Goal: Information Seeking & Learning: Learn about a topic

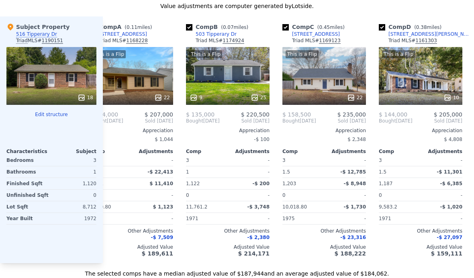
scroll to position [0, 25]
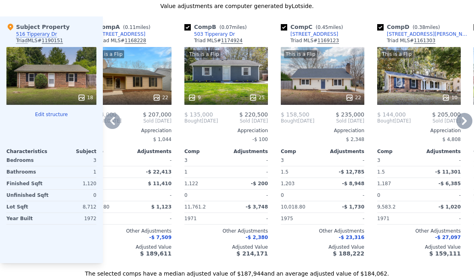
click at [278, 28] on div "Comp C ( 0.45 miles) [STREET_ADDRESS][PERSON_NAME] MLS # 1169123 This is a Flip…" at bounding box center [323, 139] width 90 height 247
click at [281, 27] on input "checkbox" at bounding box center [284, 27] width 6 height 6
checkbox input "false"
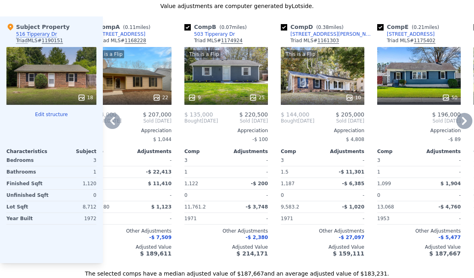
click at [278, 25] on div "Comp D ( 0.38 miles) [STREET_ADDRESS][PERSON_NAME] MLS # 1161303 This is a Flip…" at bounding box center [323, 139] width 90 height 247
click at [283, 28] on input "checkbox" at bounding box center [284, 27] width 6 height 6
checkbox input "false"
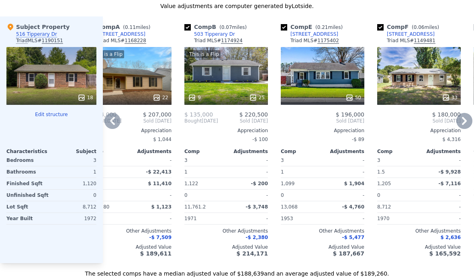
click at [378, 27] on input "checkbox" at bounding box center [380, 27] width 6 height 6
checkbox input "false"
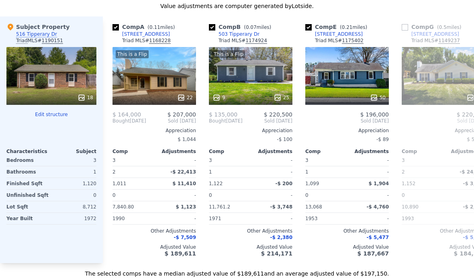
scroll to position [0, 0]
click at [113, 24] on input "checkbox" at bounding box center [116, 27] width 6 height 6
checkbox input "false"
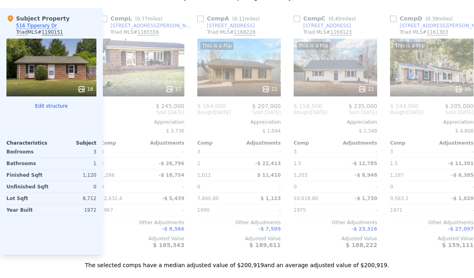
scroll to position [0, 688]
click at [199, 17] on input "checkbox" at bounding box center [200, 19] width 6 height 6
checkbox input "true"
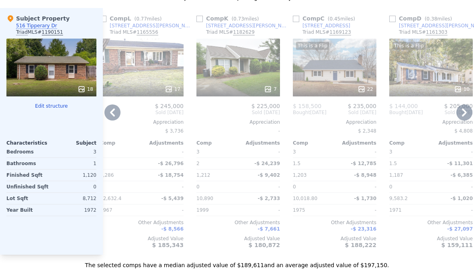
click at [390, 21] on input "checkbox" at bounding box center [392, 19] width 6 height 6
checkbox input "true"
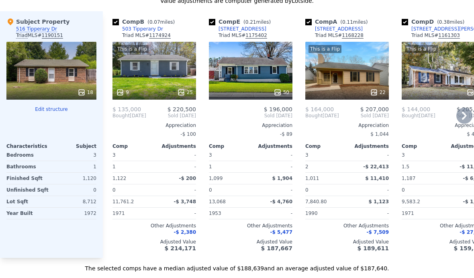
scroll to position [853, 0]
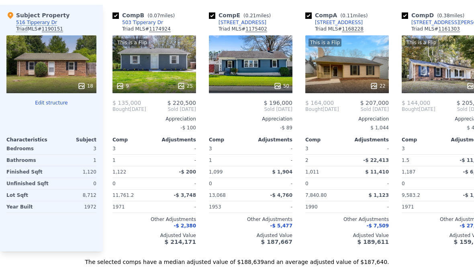
click at [45, 76] on div "18" at bounding box center [51, 64] width 90 height 58
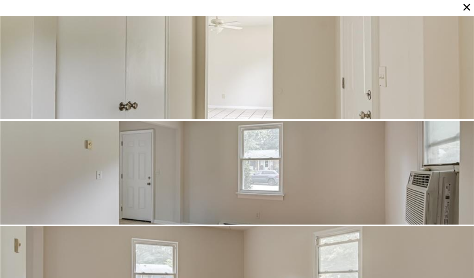
scroll to position [211, 0]
click at [390, 167] on div at bounding box center [237, 173] width 474 height 104
click at [400, 176] on div at bounding box center [237, 173] width 474 height 104
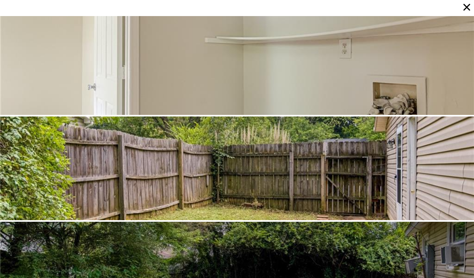
scroll to position [33, 0]
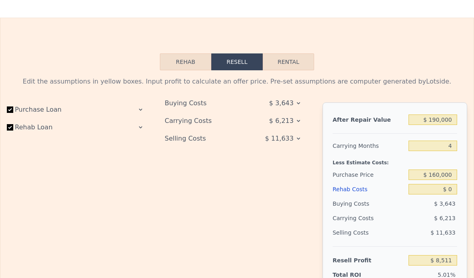
scroll to position [1132, 0]
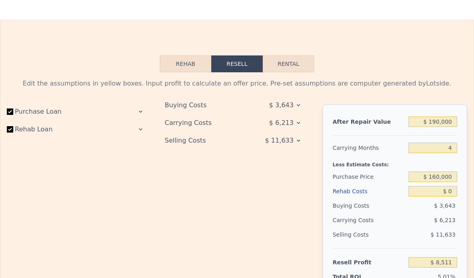
click at [280, 70] on button "Rental" at bounding box center [288, 63] width 51 height 17
select select "30"
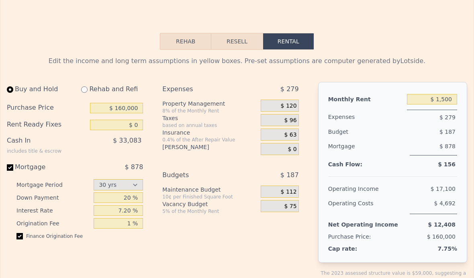
scroll to position [1158, 0]
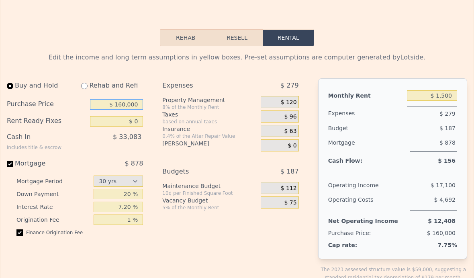
click at [136, 106] on input "$ 160,000" at bounding box center [116, 104] width 53 height 10
type input "$ 135,000"
click at [100, 120] on input "$ 0" at bounding box center [116, 121] width 53 height 10
type input "$ 45,000"
click at [67, 150] on div "$ 28,000" at bounding box center [104, 140] width 78 height 21
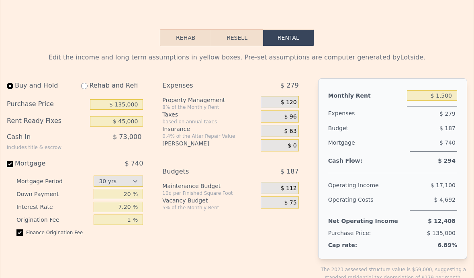
click at [76, 141] on div "$ 73,000" at bounding box center [104, 140] width 78 height 21
click at [117, 192] on input "20 %" at bounding box center [118, 194] width 49 height 10
click at [96, 206] on input "7.20 %" at bounding box center [118, 207] width 49 height 10
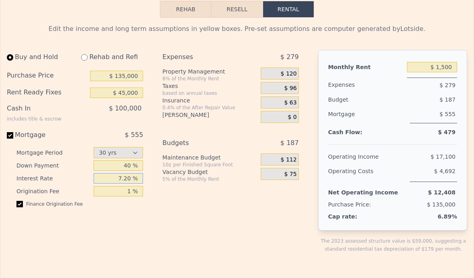
scroll to position [1187, 0]
click at [218, 210] on div "Expenses $ 279 Property Management 8% of the Monthly Rent $ 120 Taxes based on …" at bounding box center [233, 157] width 143 height 216
click at [118, 164] on input "40 %" at bounding box center [118, 165] width 49 height 10
type input "30 %"
click at [270, 127] on div "Expenses $ 279 Property Management 8% of the Monthly Rent $ 120 Taxes based on …" at bounding box center [233, 157] width 143 height 216
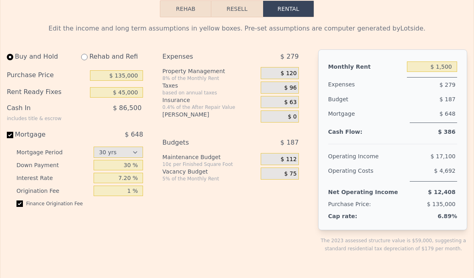
click at [278, 108] on div "$ 63" at bounding box center [280, 102] width 38 height 12
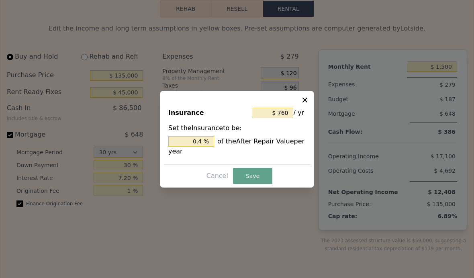
click at [309, 104] on icon at bounding box center [305, 100] width 8 height 8
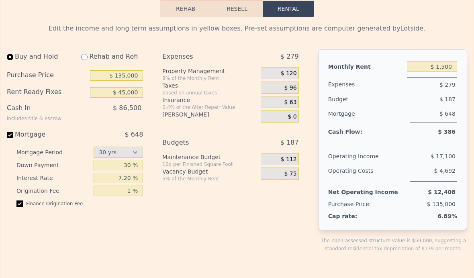
click at [78, 105] on div "$ 86,500" at bounding box center [104, 111] width 78 height 21
click at [436, 67] on input "$ 1,500" at bounding box center [432, 66] width 50 height 10
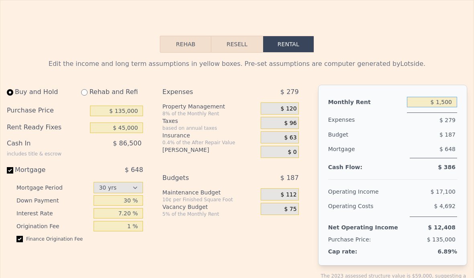
scroll to position [1150, 0]
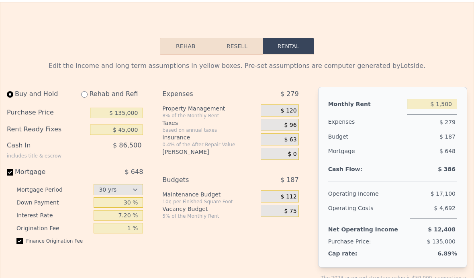
click at [176, 44] on button "Rehab" at bounding box center [185, 46] width 51 height 17
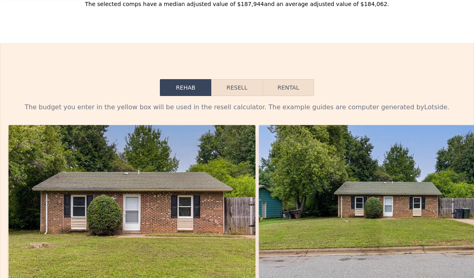
scroll to position [1117, 0]
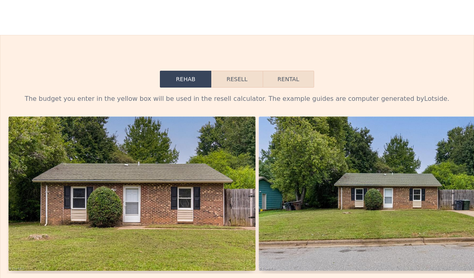
click at [230, 75] on button "Resell" at bounding box center [236, 79] width 51 height 17
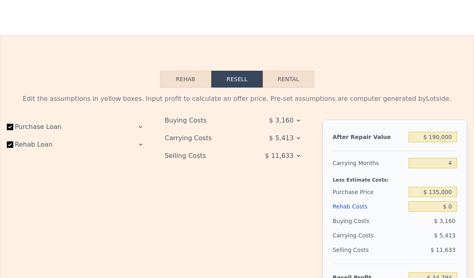
click at [142, 129] on icon at bounding box center [140, 127] width 6 height 6
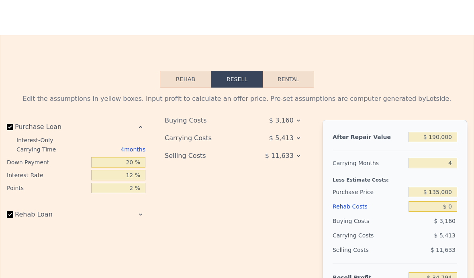
click at [134, 211] on div "Rehab Loan" at bounding box center [76, 216] width 139 height 18
click at [141, 213] on icon at bounding box center [140, 214] width 6 height 6
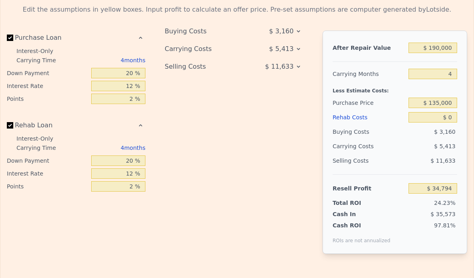
scroll to position [1207, 0]
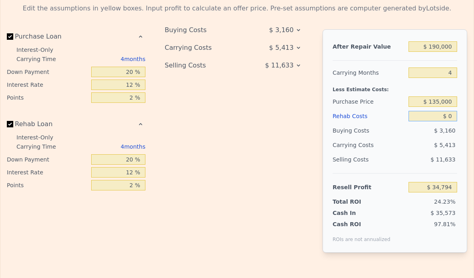
click at [448, 118] on input "$ 0" at bounding box center [433, 116] width 49 height 10
type input "$ 40"
type input "$ 34,753"
type input "$ 4"
type input "$ 34,790"
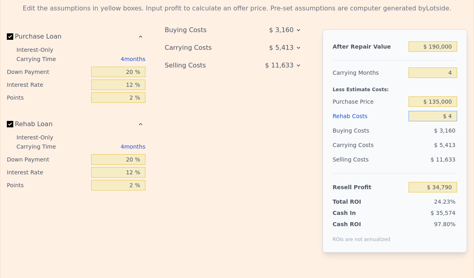
type input "$ 45"
type input "$ 34,748"
type input "$ 450"
type input "$ 34,321"
type input "$ 4,500"
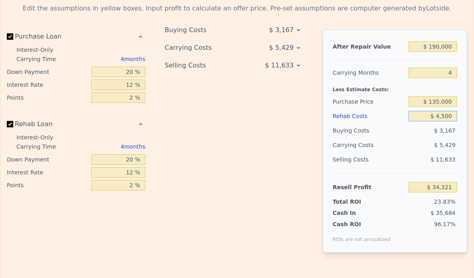
type input "$ 30,078"
type input "$ 45,000"
type input "-$ 12,366"
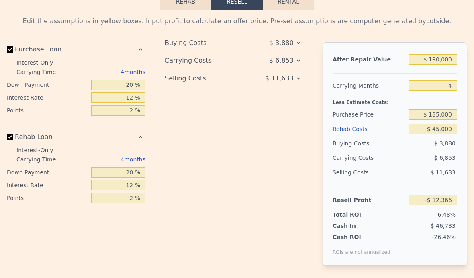
scroll to position [1189, 0]
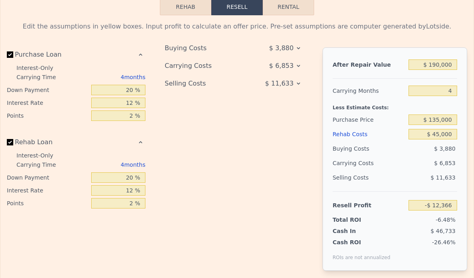
click at [298, 85] on icon at bounding box center [298, 83] width 6 height 6
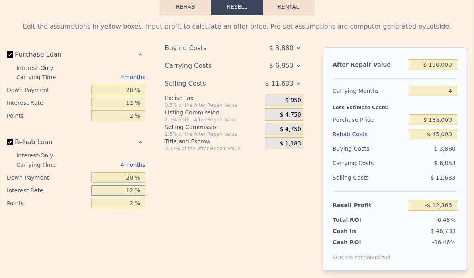
click at [129, 192] on input "12 %" at bounding box center [118, 190] width 54 height 10
type input "2 %"
type input "-$ 11,166"
type input "1 %"
type input "-$ 11,046"
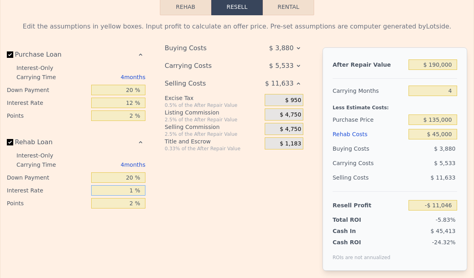
type input "10 %"
type input "-$ 12,126"
type input "10 %"
click at [73, 218] on div "Purchase Loan Interest-Only Carrying Time 4 months Down Payment 20 % Interest R…" at bounding box center [79, 165] width 145 height 236
click at [98, 182] on input "20 %" at bounding box center [118, 177] width 54 height 10
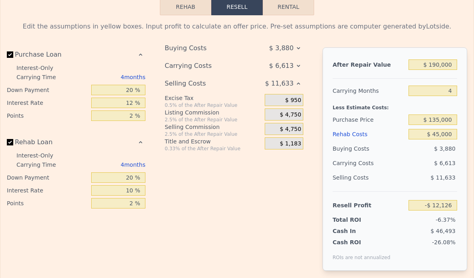
click at [270, 101] on div "$ 950" at bounding box center [284, 100] width 39 height 12
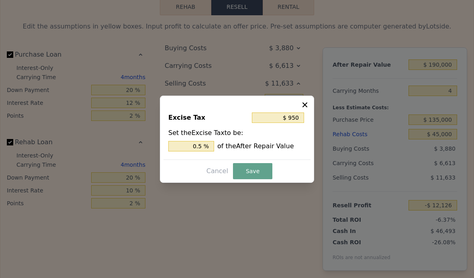
click at [303, 109] on icon at bounding box center [305, 105] width 8 height 8
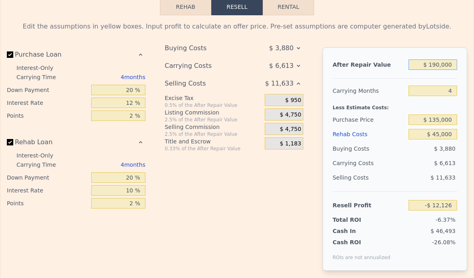
click at [417, 68] on input "$ 190,000" at bounding box center [433, 64] width 49 height 10
click at [443, 67] on input "$ 190,000" at bounding box center [433, 64] width 49 height 10
type input "$ 1,900"
type input "-$ 189,005"
type input "$ 190"
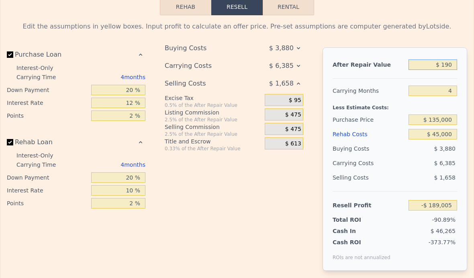
type input "-$ 190,612"
type input "$ 10"
type input "-$ 190,780"
type input "$ 0"
type input "-$ 190,790"
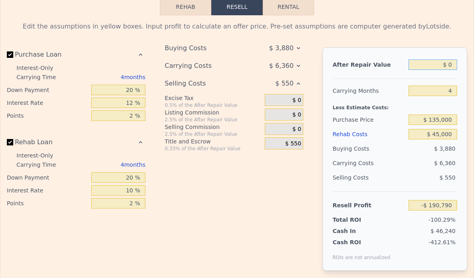
type input "$ 20"
type input "-$ 190,772"
type input "$ 200"
type input "-$ 190,602"
type input "$ 2,000"
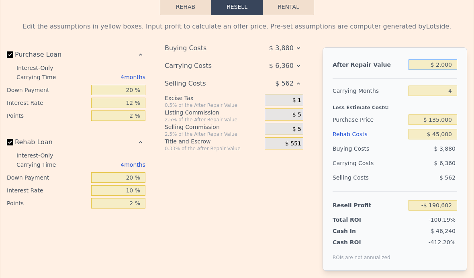
type input "-$ 188,910"
type input "$ 20,000"
type input "-$ 171,984"
type input "$ 200,000"
type input "-$ 2,723"
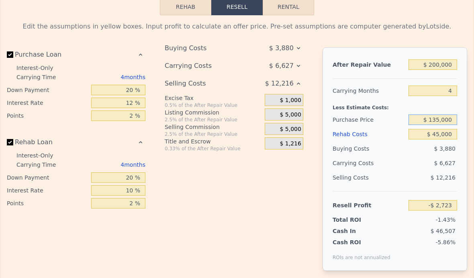
click at [416, 116] on input "$ 135,000" at bounding box center [433, 120] width 49 height 10
click at [430, 92] on input "4" at bounding box center [433, 91] width 49 height 10
click at [382, 147] on div "Buying Costs" at bounding box center [369, 148] width 73 height 14
click at [435, 66] on input "$ 200,000" at bounding box center [433, 64] width 49 height 10
type input "$ 20,000"
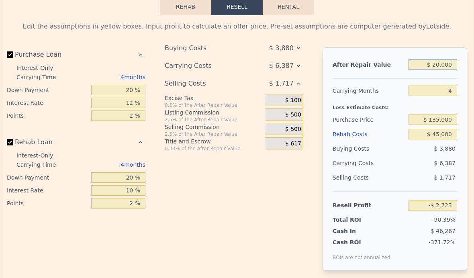
type input "-$ 171,984"
type input "$ 220,000"
type input "$ 16,084"
click at [402, 120] on div "Purchase Price" at bounding box center [369, 120] width 73 height 14
click at [417, 130] on input "$ 45,000" at bounding box center [433, 134] width 49 height 10
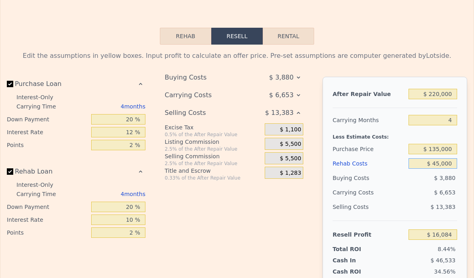
scroll to position [1162, 0]
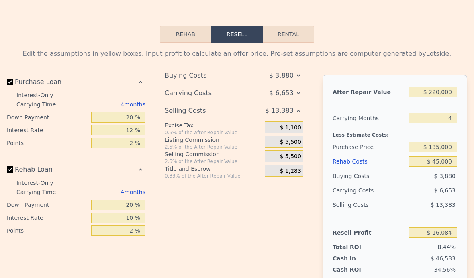
click at [436, 90] on input "$ 220,000" at bounding box center [433, 92] width 49 height 10
type input "$ 22,000"
type input "-$ 170,102"
type input "$ 2,000"
type input "-$ 188,910"
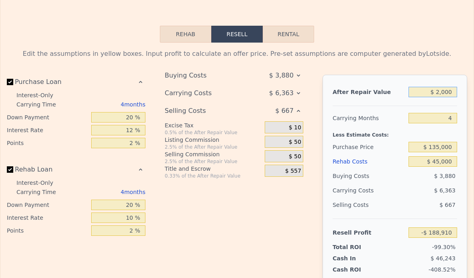
type input "$ 000"
type input "-$ 190,790"
type input "$ 1,000"
type input "-$ 189,849"
type input "$ 19,000"
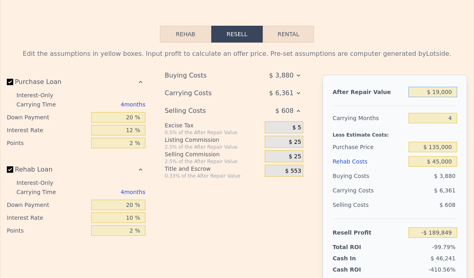
type input "-$ 172,923"
type input "$ 190,000"
type input "-$ 12,126"
type input "$ 190,000"
click at [415, 115] on input "4" at bounding box center [433, 118] width 49 height 10
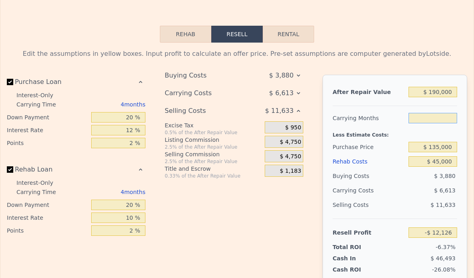
type input "3"
type input "-$ 10,473"
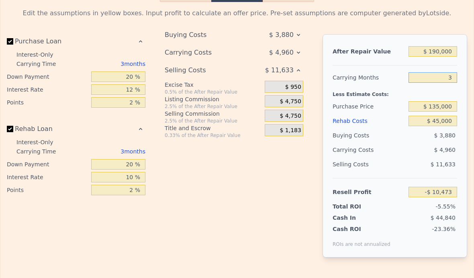
scroll to position [1202, 0]
type input "3"
click at [414, 123] on input "$ 45,000" at bounding box center [433, 121] width 49 height 10
click at [440, 73] on input "3" at bounding box center [433, 78] width 49 height 10
type input "4"
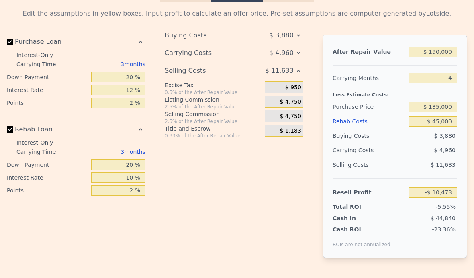
type input "-$ 12,126"
type input "4"
click at [414, 118] on input "$ 45,000" at bounding box center [433, 121] width 49 height 10
type input "$ 4,000"
type input "$ 30,622"
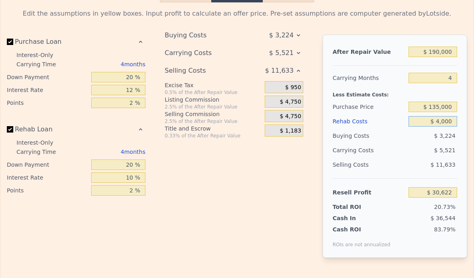
type input "$ 000"
type input "$ 34,794"
type input "$ 3,000"
type input "$ 31,666"
type input "$ 30,000"
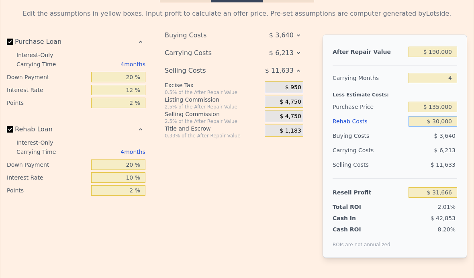
type input "$ 3,514"
type input "$ 30,000"
click at [404, 165] on div "Selling Costs" at bounding box center [369, 165] width 73 height 14
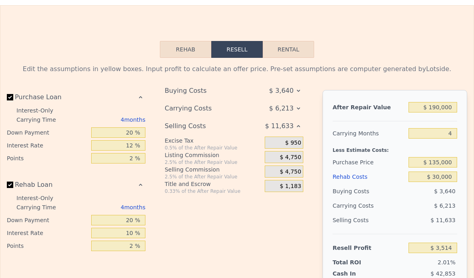
scroll to position [1142, 0]
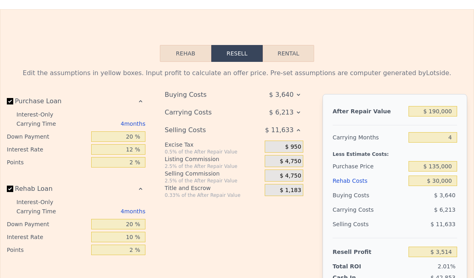
click at [294, 61] on button "Rental" at bounding box center [288, 53] width 51 height 17
select select "30"
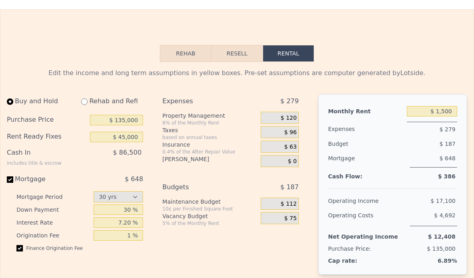
click at [174, 59] on button "Rehab" at bounding box center [185, 53] width 51 height 17
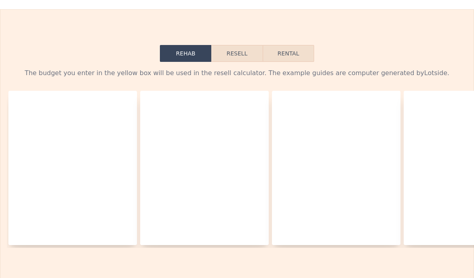
type input "$ 26.79"
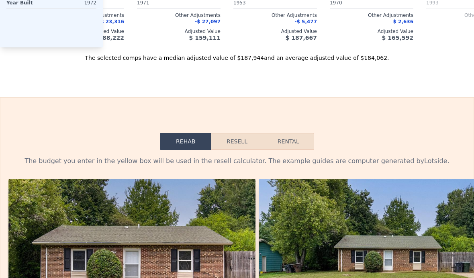
scroll to position [1054, 0]
click at [230, 141] on button "Resell" at bounding box center [236, 141] width 51 height 17
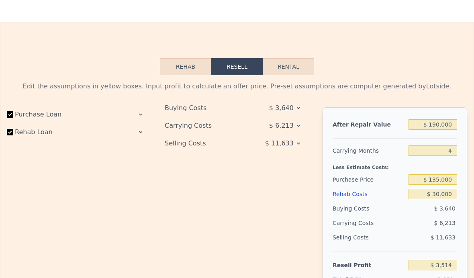
scroll to position [1130, 0]
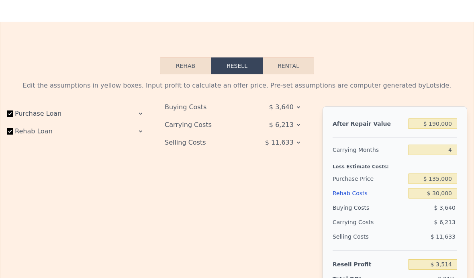
click at [138, 131] on icon at bounding box center [140, 131] width 6 height 6
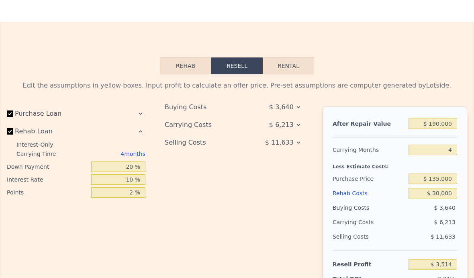
click at [142, 112] on icon at bounding box center [140, 114] width 6 height 6
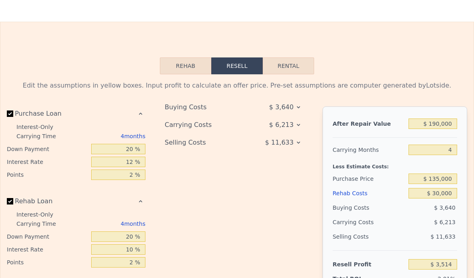
scroll to position [1157, 0]
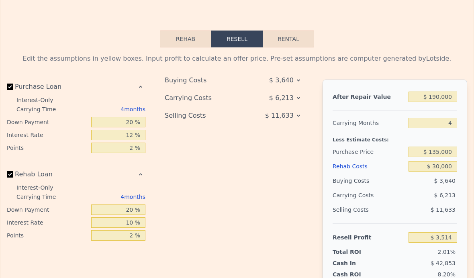
click at [282, 38] on button "Rental" at bounding box center [288, 39] width 51 height 17
select select "30"
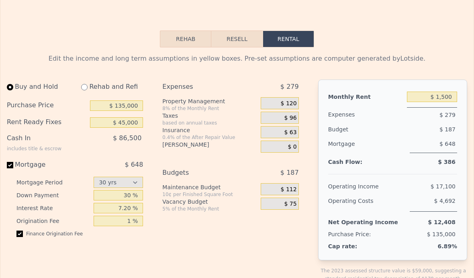
click at [94, 87] on div "Rehab and Refi" at bounding box center [109, 87] width 68 height 14
click at [96, 89] on div "Rehab and Refi" at bounding box center [109, 87] width 68 height 14
click at [84, 90] on input "radio" at bounding box center [84, 87] width 6 height 6
radio input "true"
select select "30"
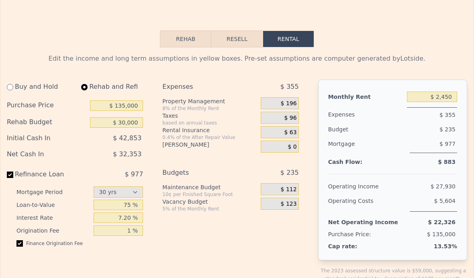
type input "$ 30,000"
type input "$ 2,450"
click at [131, 123] on input "$ 30,000" at bounding box center [116, 122] width 53 height 10
type input "$ 45,000"
click at [124, 149] on div "$ 32,353" at bounding box center [102, 154] width 84 height 14
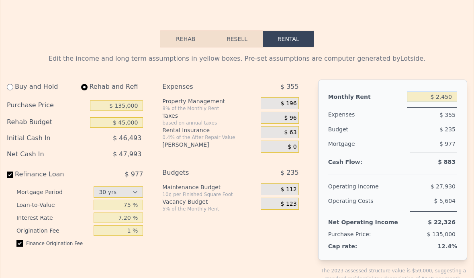
click at [448, 99] on input "$ 2,450" at bounding box center [432, 97] width 50 height 10
type input "$ 2"
type input "$ 1,500"
click at [392, 134] on div "$ 235" at bounding box center [419, 129] width 76 height 14
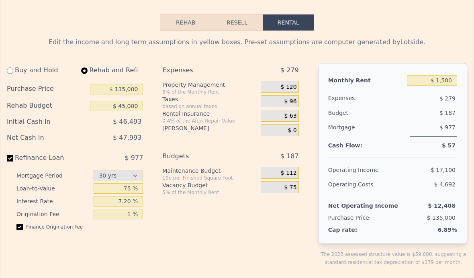
scroll to position [1174, 0]
click at [293, 91] on div "$ 120" at bounding box center [280, 86] width 38 height 12
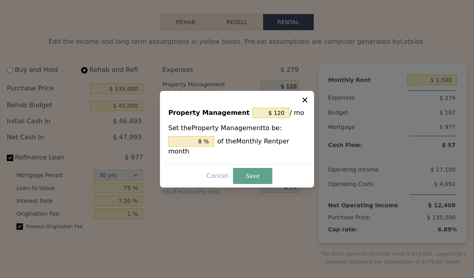
click at [305, 104] on icon at bounding box center [305, 100] width 8 height 8
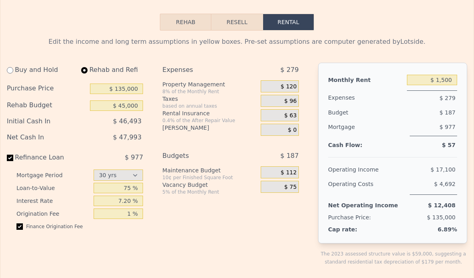
click at [280, 87] on div "$ 120" at bounding box center [280, 86] width 38 height 12
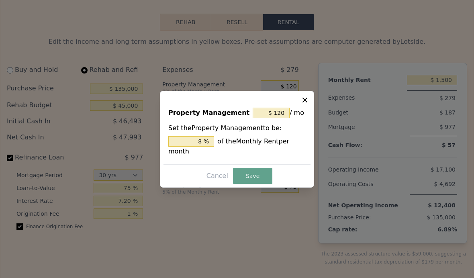
click at [305, 104] on button at bounding box center [306, 99] width 10 height 10
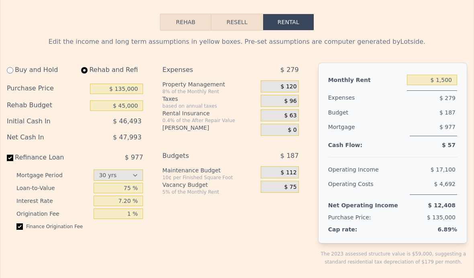
click at [171, 28] on button "Rehab" at bounding box center [185, 22] width 51 height 17
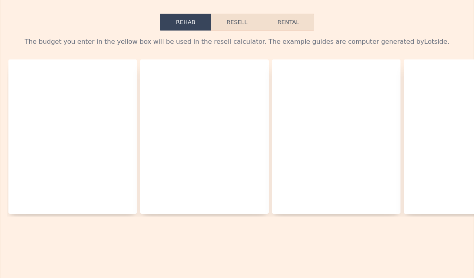
type input "$ 40.18"
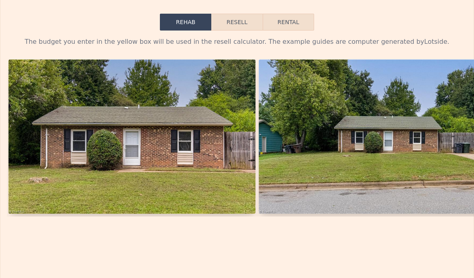
click at [228, 21] on button "Resell" at bounding box center [236, 22] width 51 height 17
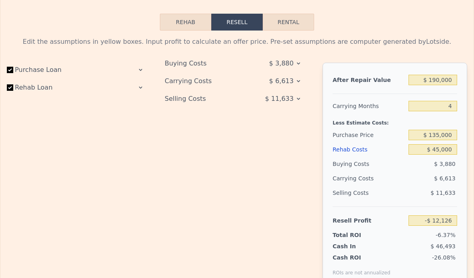
click at [280, 26] on button "Rental" at bounding box center [288, 22] width 51 height 17
select select "30"
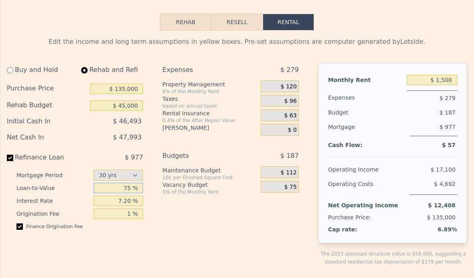
click at [113, 185] on input "75 %" at bounding box center [118, 188] width 49 height 10
click at [110, 206] on input "7.20 %" at bounding box center [118, 201] width 49 height 10
click at [266, 188] on div "$ 75" at bounding box center [280, 187] width 38 height 12
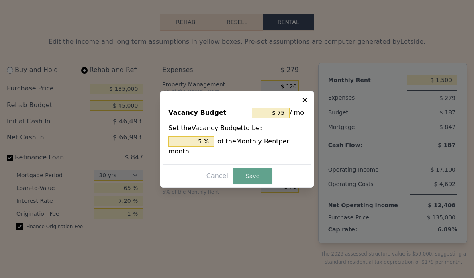
click at [305, 104] on icon at bounding box center [305, 100] width 8 height 8
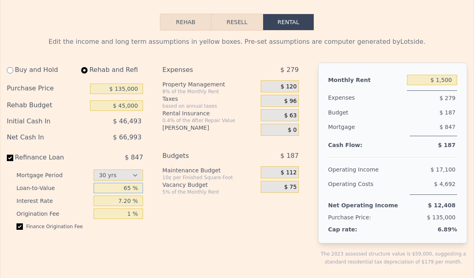
click at [127, 184] on input "65 %" at bounding box center [118, 188] width 49 height 10
type input "60 %"
click at [109, 198] on input "7.20 %" at bounding box center [118, 201] width 49 height 10
click at [367, 144] on div "Cash Flow:" at bounding box center [366, 145] width 76 height 5
click at [277, 192] on div "$ 75" at bounding box center [280, 187] width 38 height 12
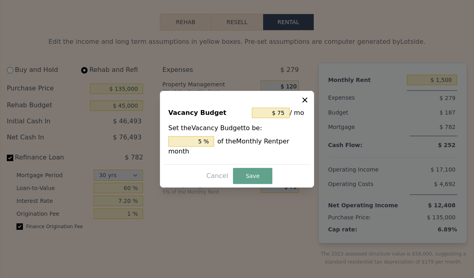
click at [303, 102] on icon at bounding box center [305, 99] width 5 height 5
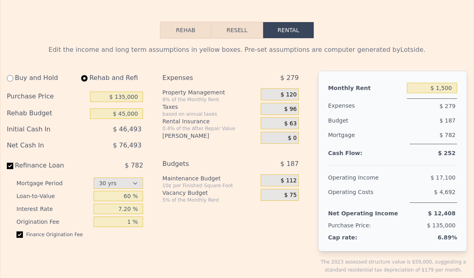
scroll to position [1116, 0]
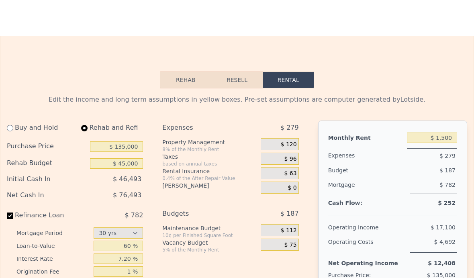
click at [239, 84] on button "Resell" at bounding box center [236, 80] width 51 height 17
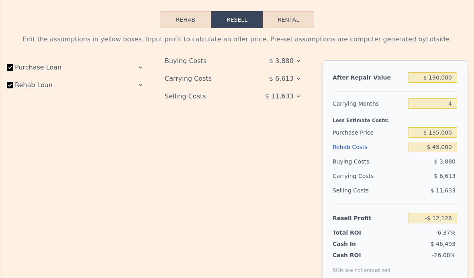
scroll to position [1177, 0]
click at [143, 85] on icon at bounding box center [140, 85] width 6 height 6
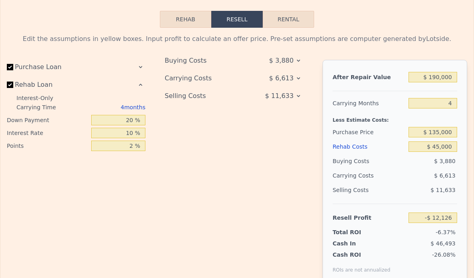
click at [140, 68] on icon at bounding box center [140, 67] width 6 height 6
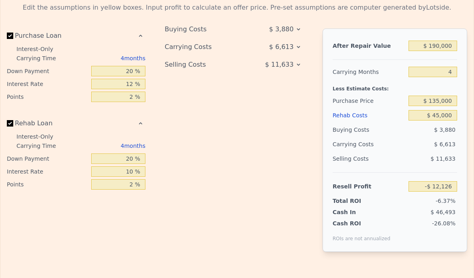
scroll to position [1208, 0]
click at [303, 66] on div "Buying Costs $ 3,880 Carrying Costs $ 6,613 Selling Costs $ 11,633" at bounding box center [237, 146] width 145 height 236
click at [301, 62] on icon at bounding box center [298, 64] width 6 height 6
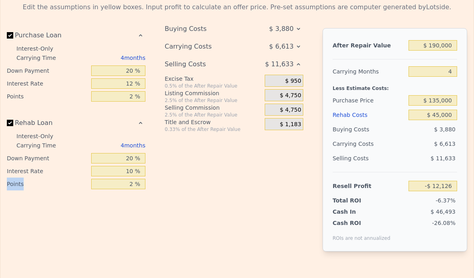
click at [203, 205] on div "Buying Costs $ 3,880 Carrying Costs $ 6,613 Selling Costs $ 11,633 Excise Tax 0…" at bounding box center [237, 146] width 145 height 236
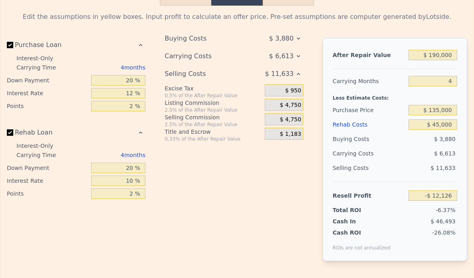
scroll to position [1198, 0]
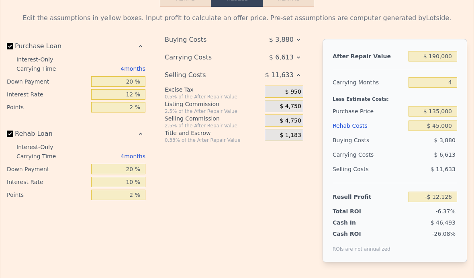
click at [296, 41] on icon at bounding box center [298, 40] width 6 height 6
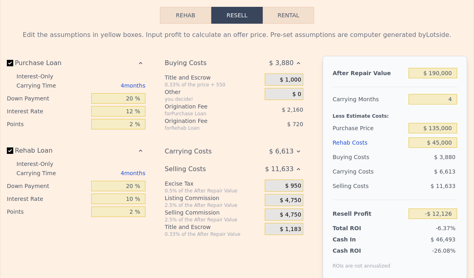
scroll to position [1171, 0]
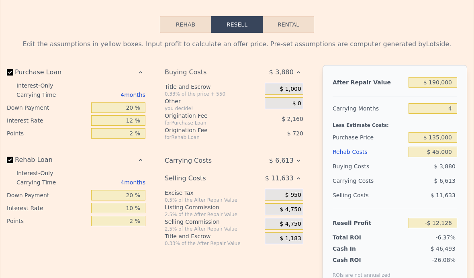
click at [306, 26] on button "Rental" at bounding box center [288, 24] width 51 height 17
select select "30"
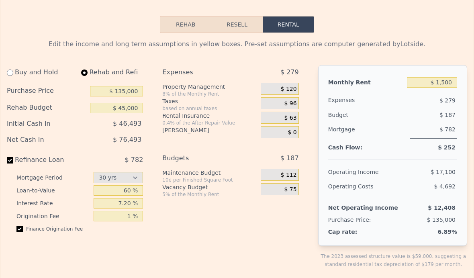
click at [33, 70] on div "Buy and Hold" at bounding box center [39, 72] width 65 height 14
click at [17, 70] on div "Buy and Hold" at bounding box center [39, 72] width 65 height 14
click at [10, 72] on input "radio" at bounding box center [10, 73] width 6 height 6
radio input "true"
select select "30"
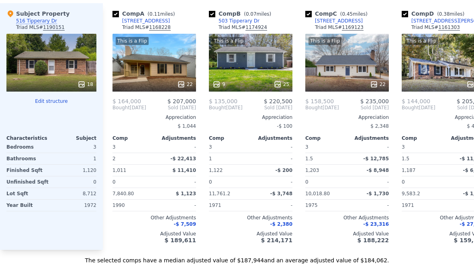
scroll to position [853, 0]
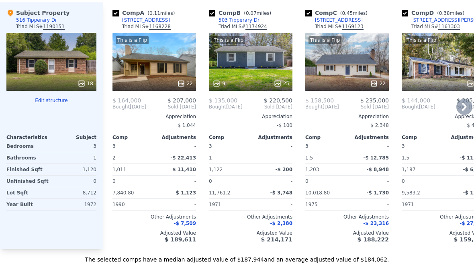
click at [265, 70] on div "This is a Flip 9 25" at bounding box center [251, 62] width 84 height 58
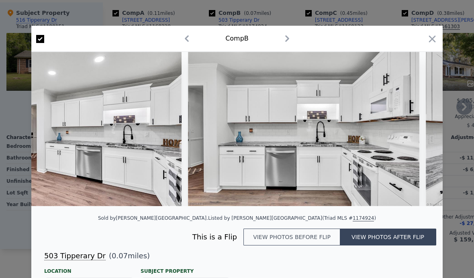
scroll to position [0, 1036]
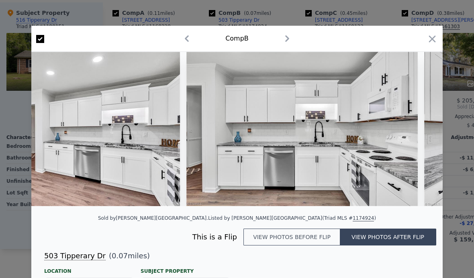
click at [318, 234] on button "View photos before flip" at bounding box center [292, 237] width 96 height 17
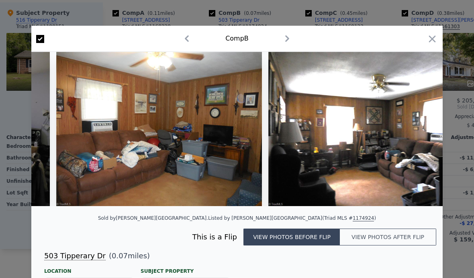
scroll to position [0, 0]
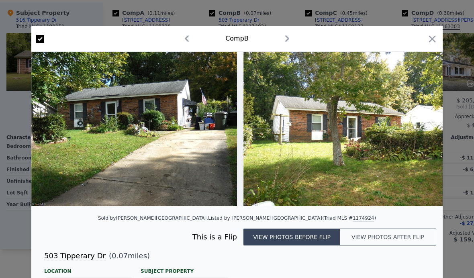
click at [406, 234] on button "View photos after flip" at bounding box center [388, 237] width 96 height 17
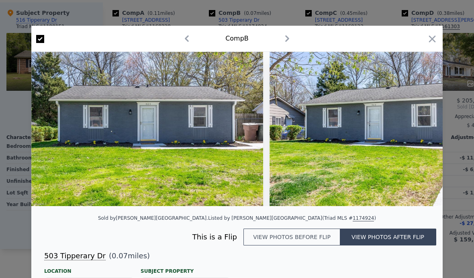
click at [420, 236] on button "View photos after flip" at bounding box center [388, 237] width 96 height 17
click at [408, 231] on button "View photos after flip" at bounding box center [388, 237] width 96 height 17
click at [410, 239] on button "View photos after flip" at bounding box center [388, 237] width 96 height 17
click at [399, 237] on button "View photos after flip" at bounding box center [388, 237] width 96 height 17
click at [312, 244] on button "View photos before flip" at bounding box center [292, 237] width 96 height 17
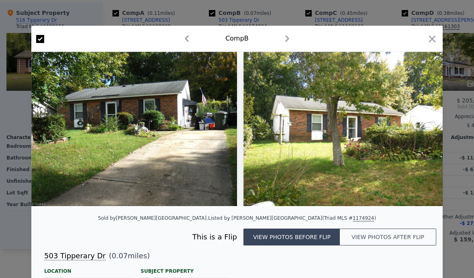
click at [402, 260] on div "[STREET_ADDRESS] ( 0.07 miles)" at bounding box center [237, 255] width 399 height 11
click at [395, 235] on button "View photos after flip" at bounding box center [388, 237] width 96 height 17
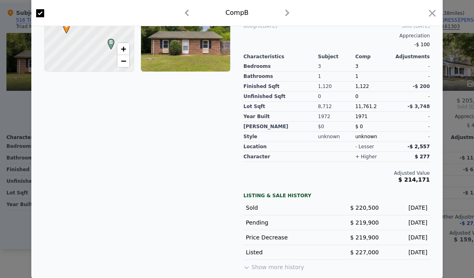
scroll to position [264, 0]
click at [285, 266] on button "Show more history" at bounding box center [274, 265] width 61 height 11
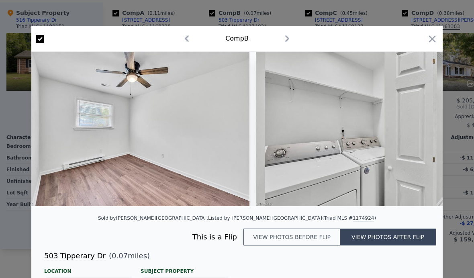
scroll to position [0, 4062]
click at [418, 128] on icon at bounding box center [422, 129] width 16 height 16
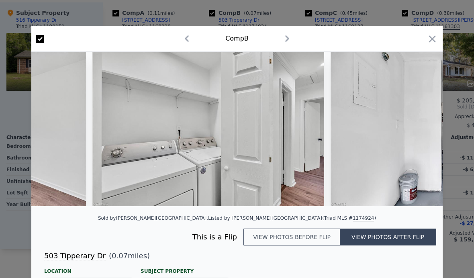
scroll to position [0, 4255]
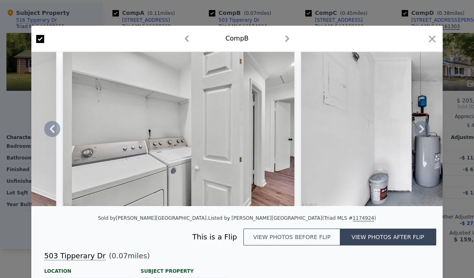
click at [421, 125] on icon at bounding box center [422, 129] width 16 height 16
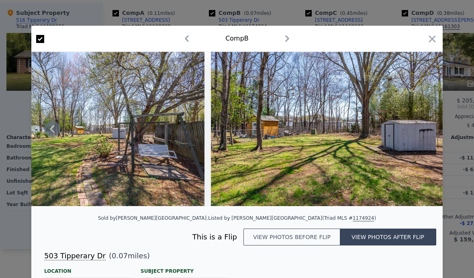
scroll to position [0, 0]
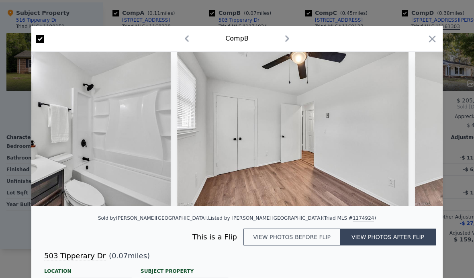
click at [307, 237] on button "View photos before flip" at bounding box center [292, 237] width 96 height 17
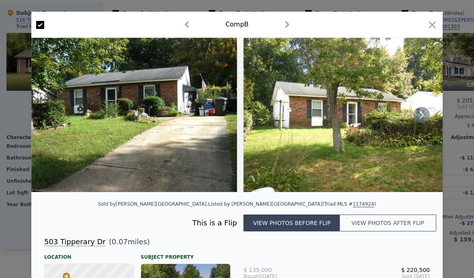
scroll to position [21, 0]
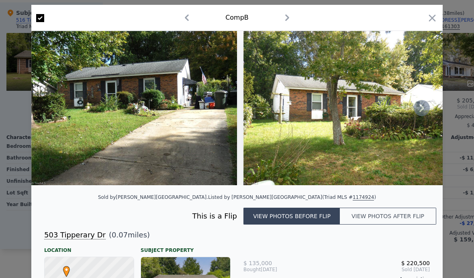
click at [389, 211] on button "View photos after flip" at bounding box center [388, 216] width 96 height 17
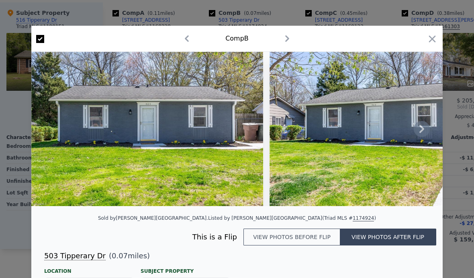
scroll to position [0, 0]
click at [432, 39] on icon "button" at bounding box center [432, 38] width 7 height 7
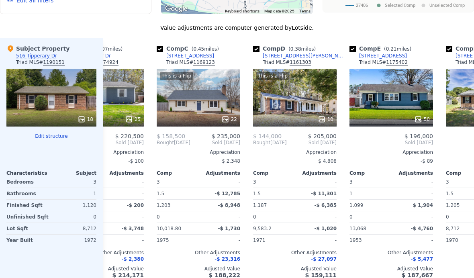
scroll to position [0, 148]
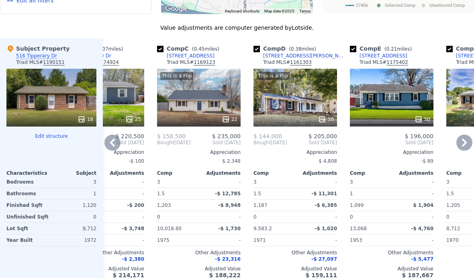
click at [392, 91] on div "50" at bounding box center [392, 98] width 84 height 58
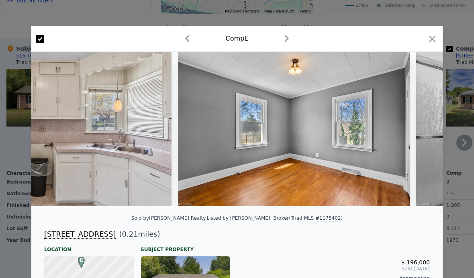
scroll to position [0, 2729]
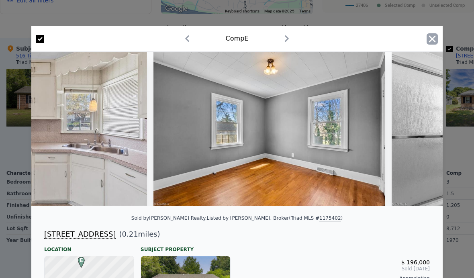
click at [428, 34] on icon "button" at bounding box center [432, 38] width 11 height 11
